Goal: Find specific page/section: Find specific page/section

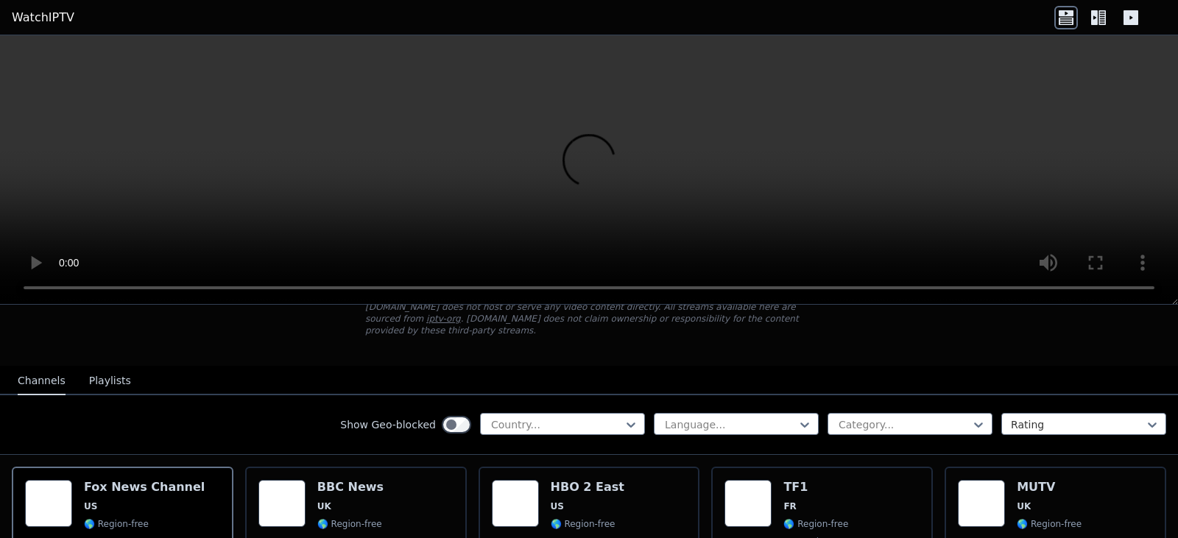
scroll to position [147, 0]
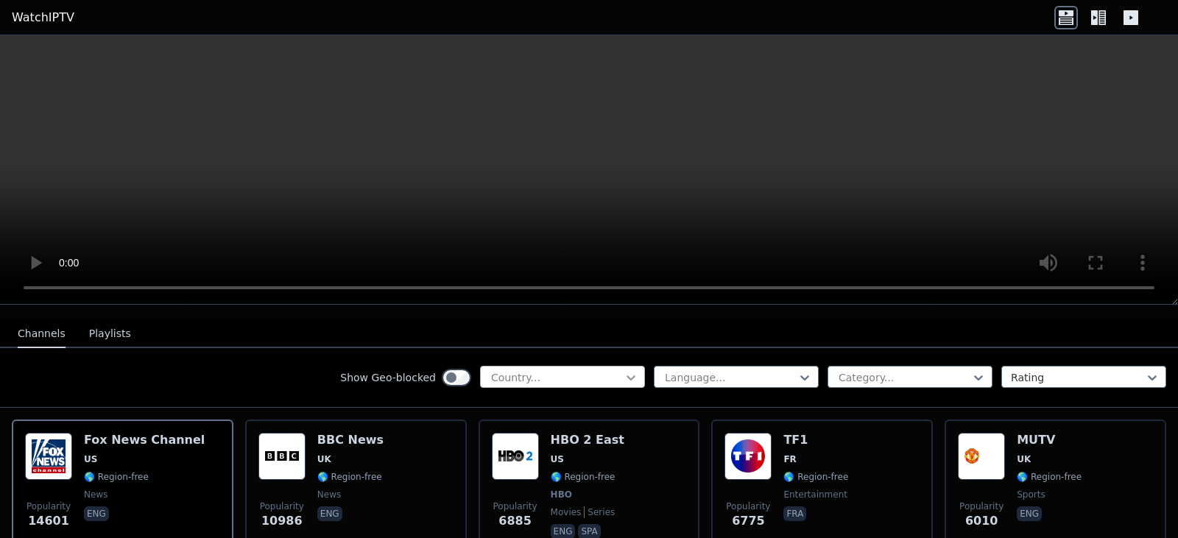
click at [626, 375] on icon at bounding box center [630, 377] width 9 height 5
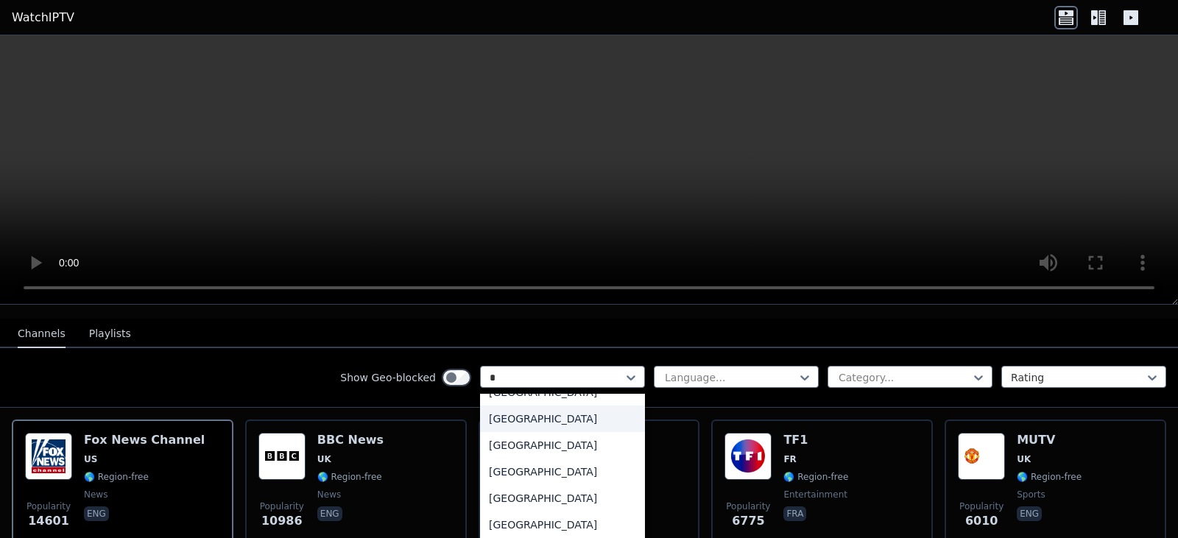
scroll to position [74, 0]
type input "***"
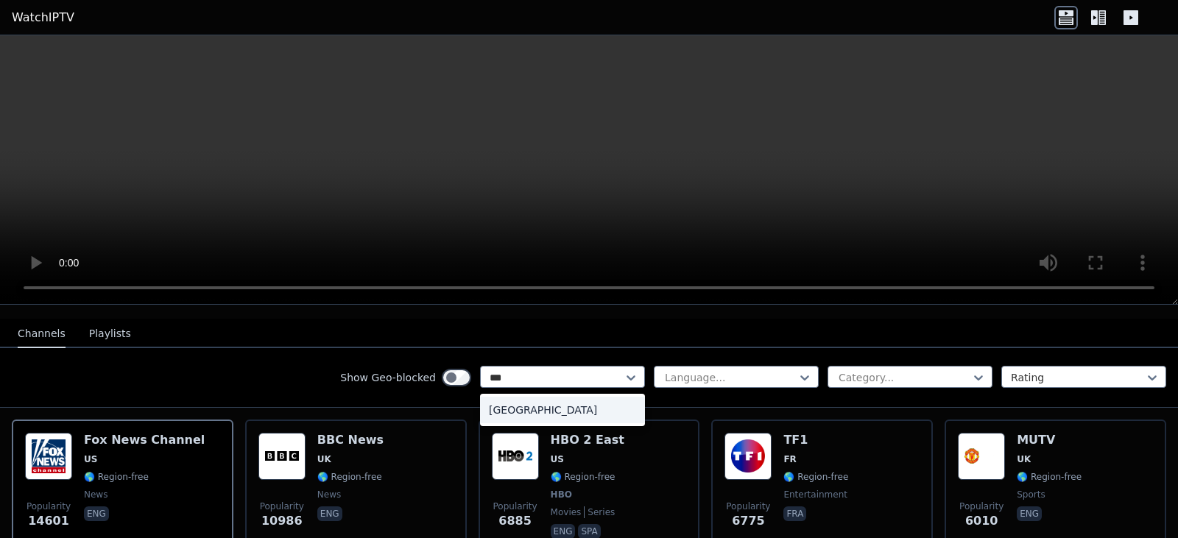
scroll to position [0, 0]
click at [518, 397] on div "[GEOGRAPHIC_DATA]" at bounding box center [562, 410] width 165 height 26
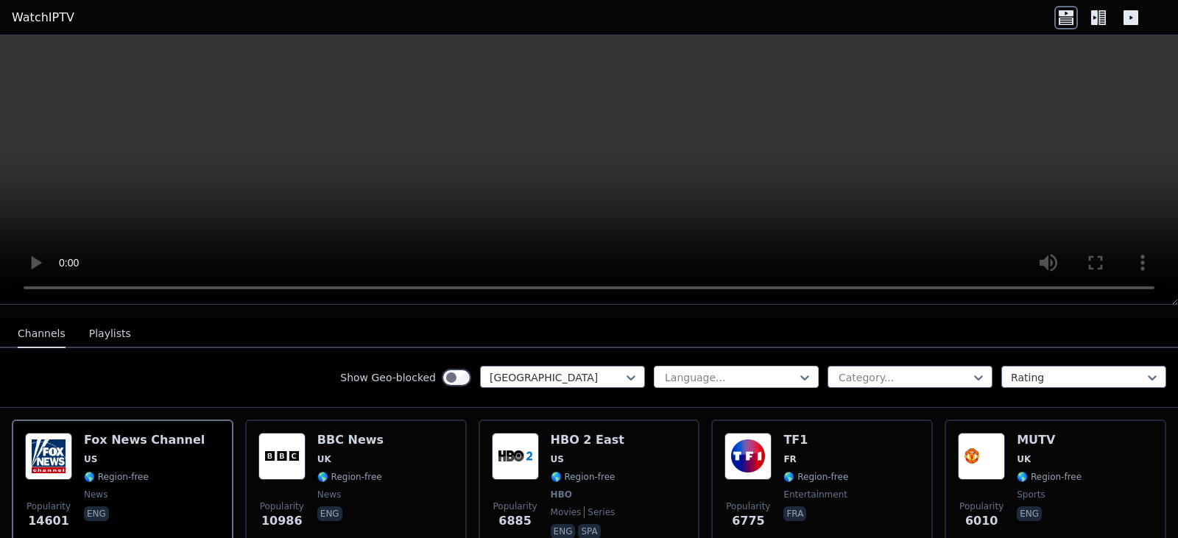
click at [729, 370] on div at bounding box center [730, 377] width 134 height 15
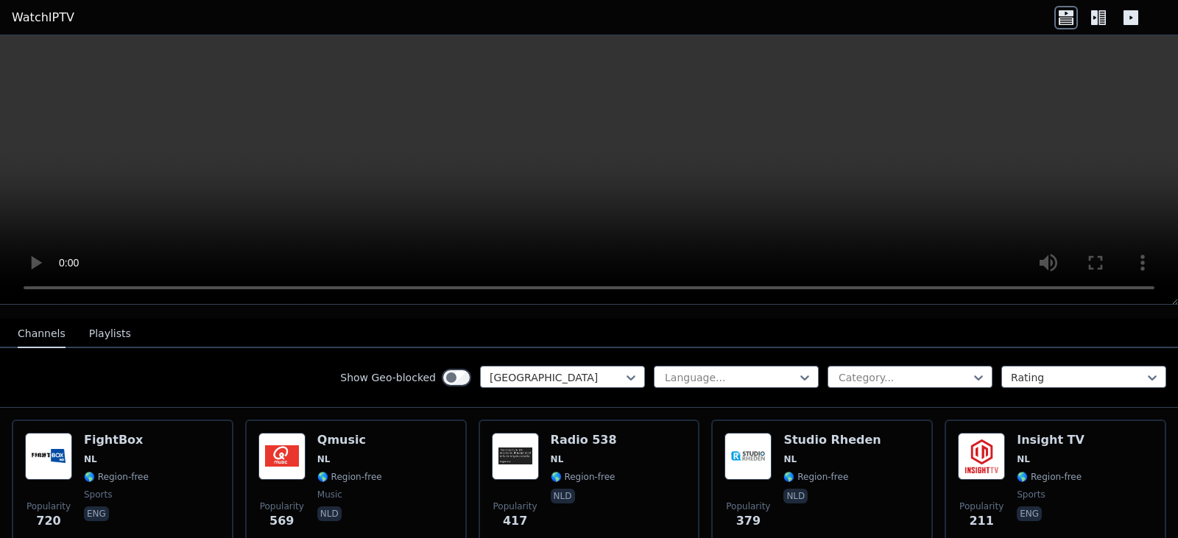
click at [262, 371] on div "Show Geo-blocked Netherlands Language... Category... Rating" at bounding box center [589, 378] width 1178 height 60
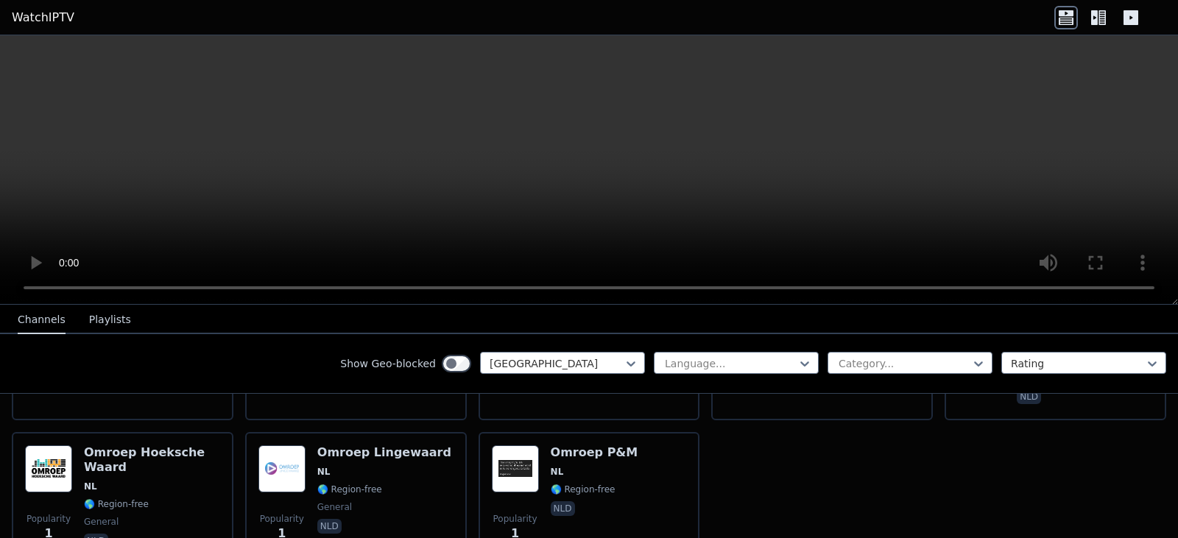
scroll to position [5260, 0]
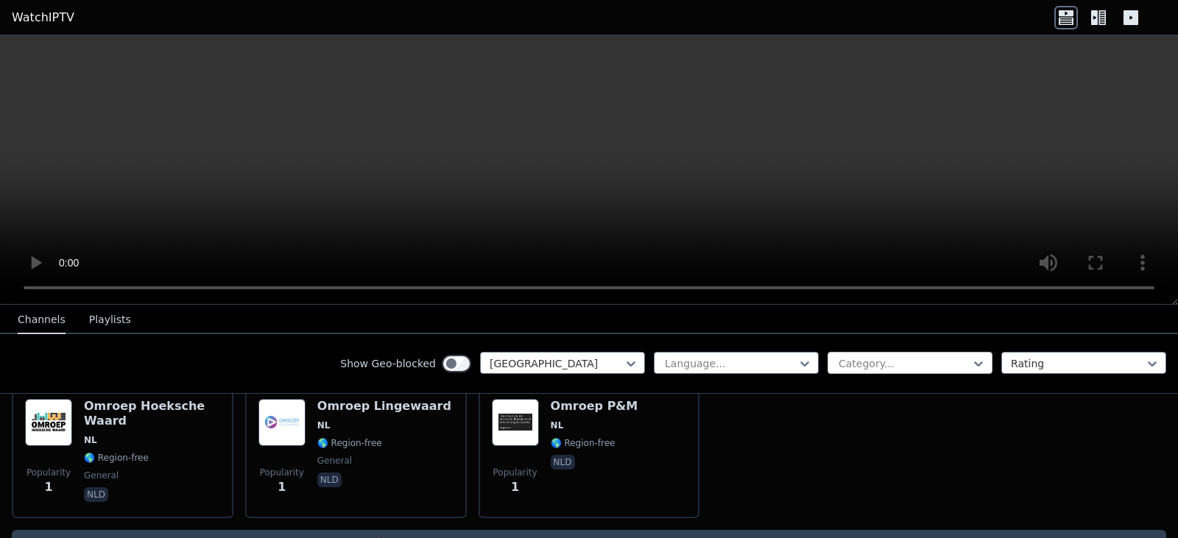
click at [952, 362] on div at bounding box center [904, 363] width 134 height 15
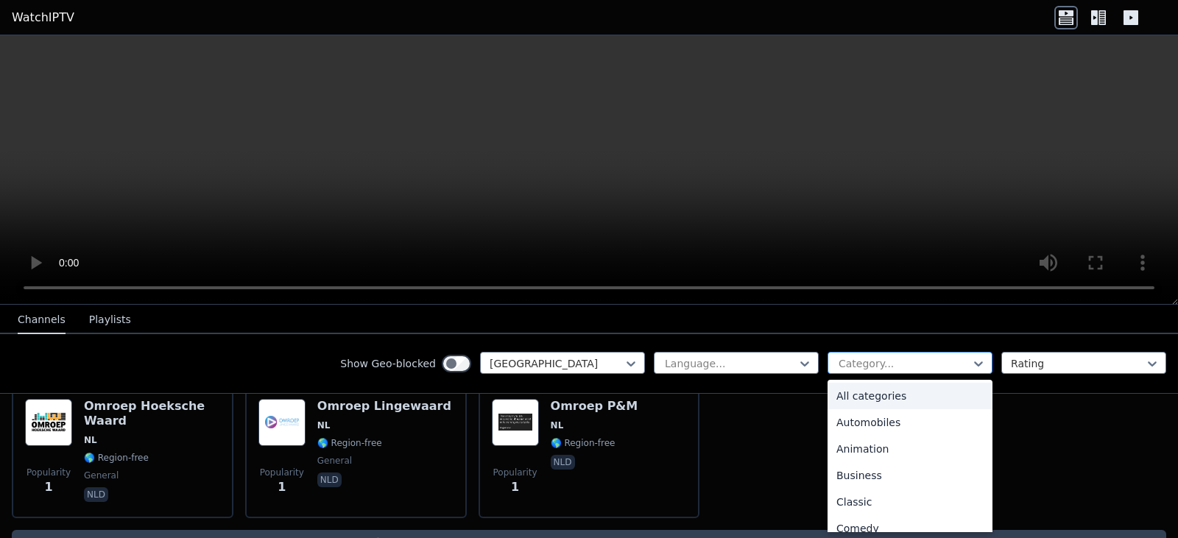
click at [940, 363] on div at bounding box center [904, 363] width 134 height 15
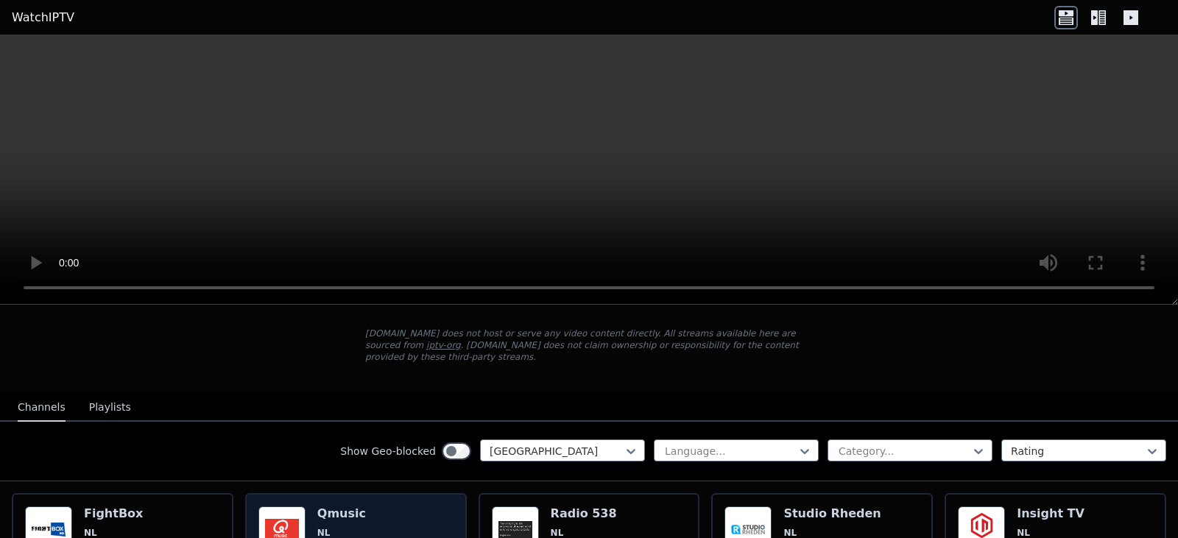
scroll to position [147, 0]
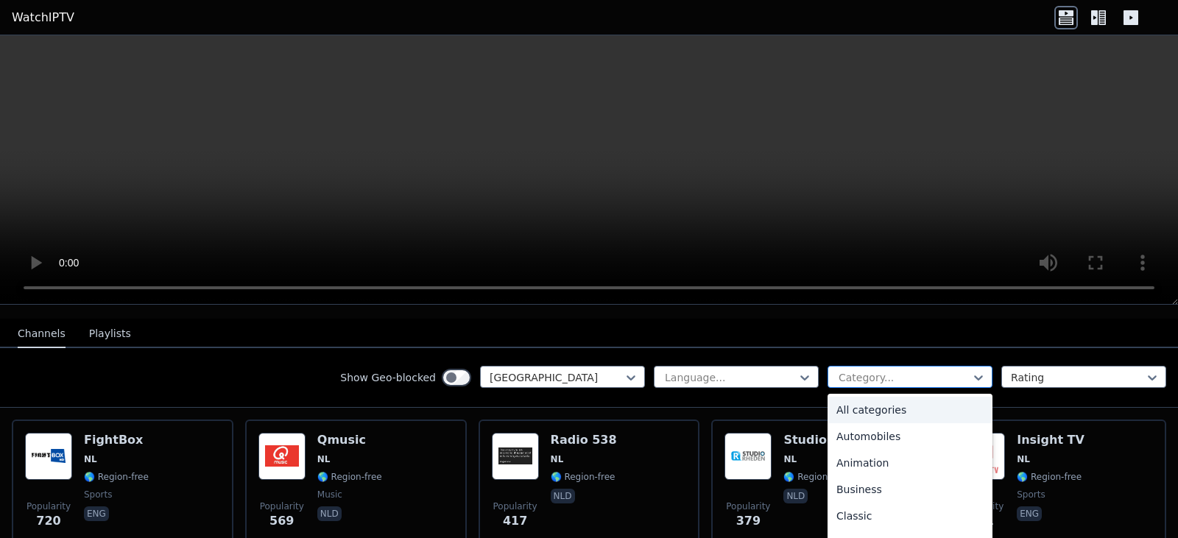
drag, startPoint x: 913, startPoint y: 363, endPoint x: 920, endPoint y: 364, distance: 7.5
click at [916, 370] on div at bounding box center [904, 377] width 134 height 15
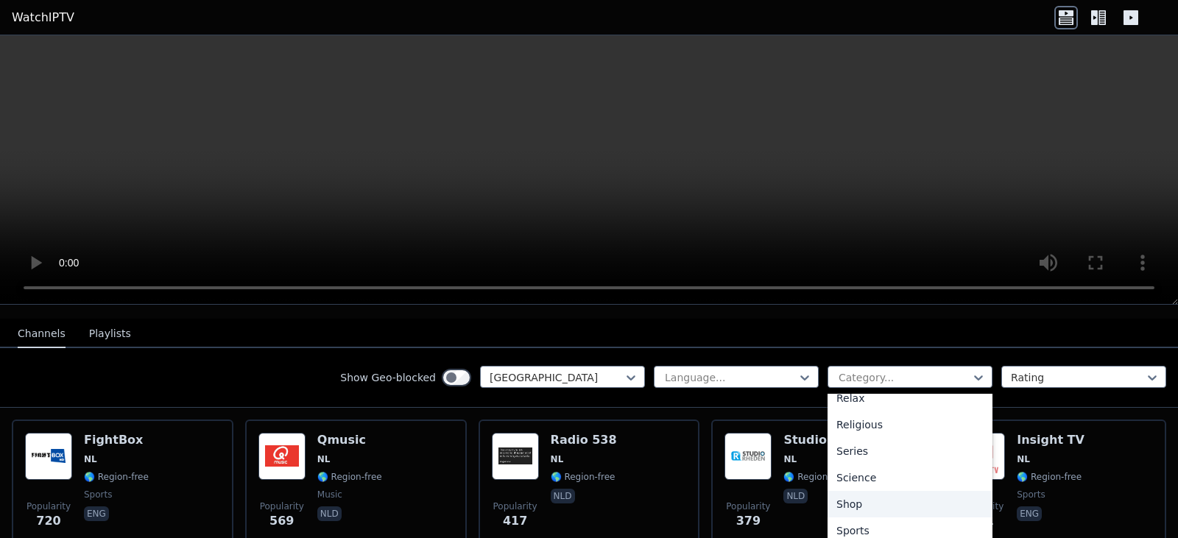
scroll to position [570, 0]
click at [860, 464] on div "Sports" at bounding box center [909, 475] width 165 height 26
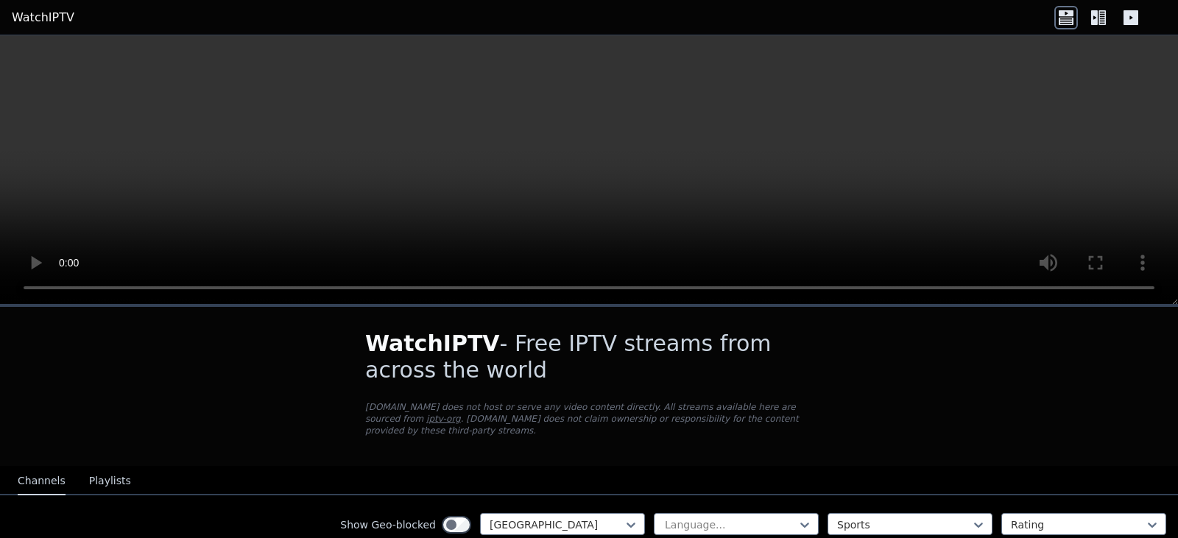
click at [34, 15] on link "WatchIPTV" at bounding box center [43, 18] width 63 height 18
